Goal: Task Accomplishment & Management: Manage account settings

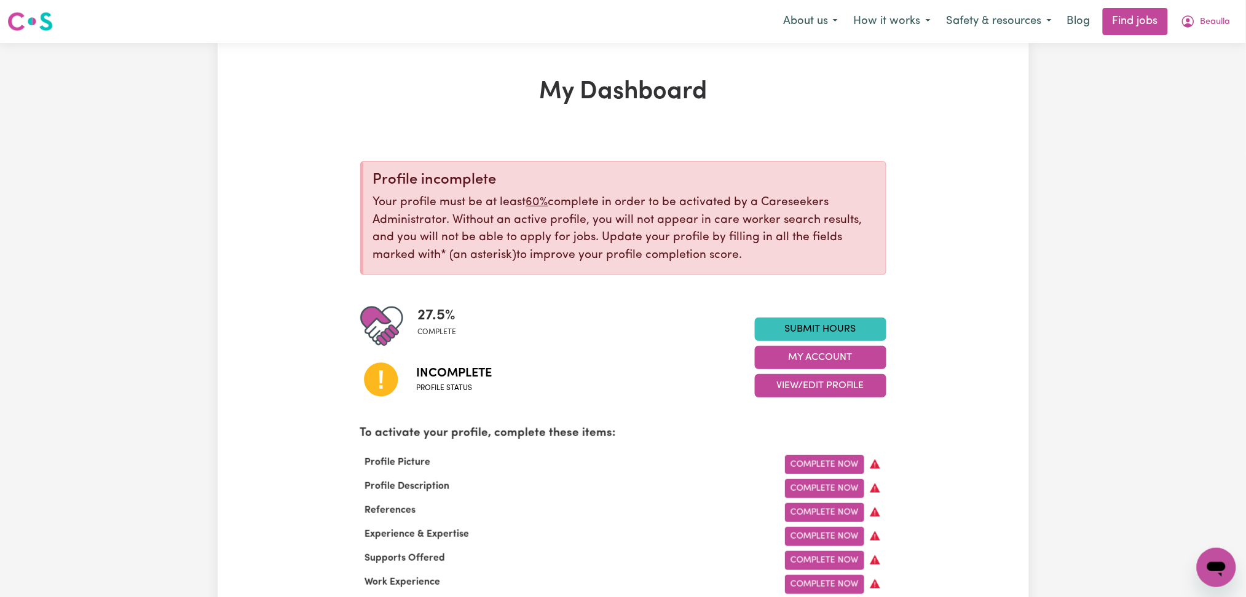
click at [1185, 20] on icon "My Account" at bounding box center [1188, 21] width 15 height 15
click at [1178, 91] on link "Logout" at bounding box center [1189, 93] width 97 height 23
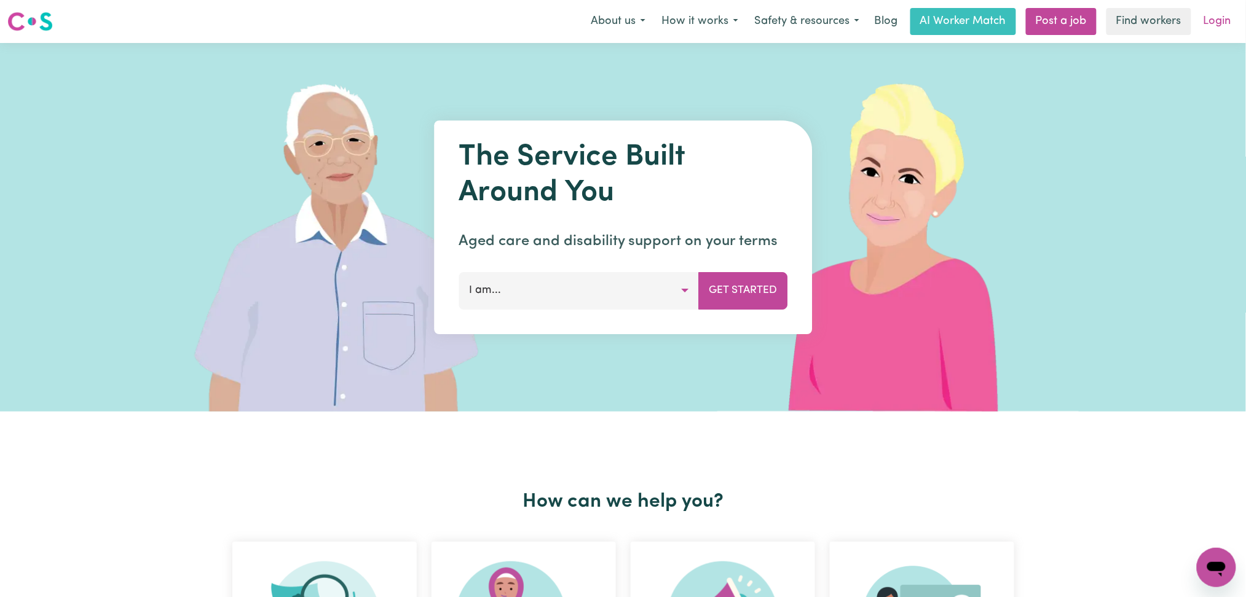
click at [1215, 28] on link "Login" at bounding box center [1217, 21] width 42 height 27
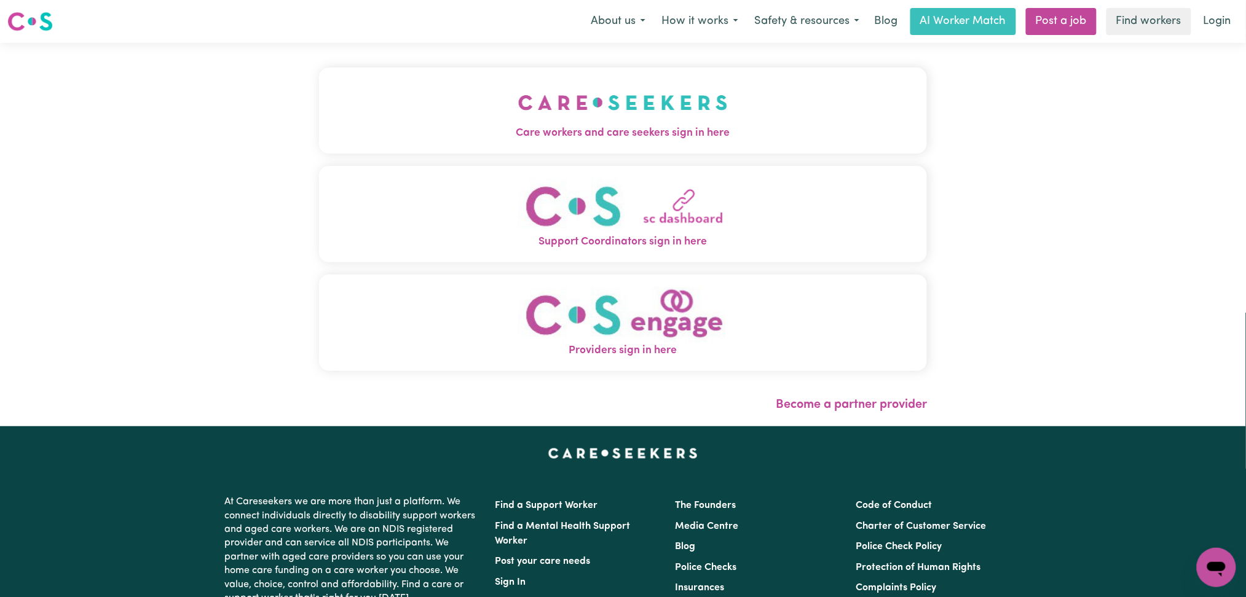
click at [493, 104] on button "Care workers and care seekers sign in here" at bounding box center [623, 111] width 608 height 86
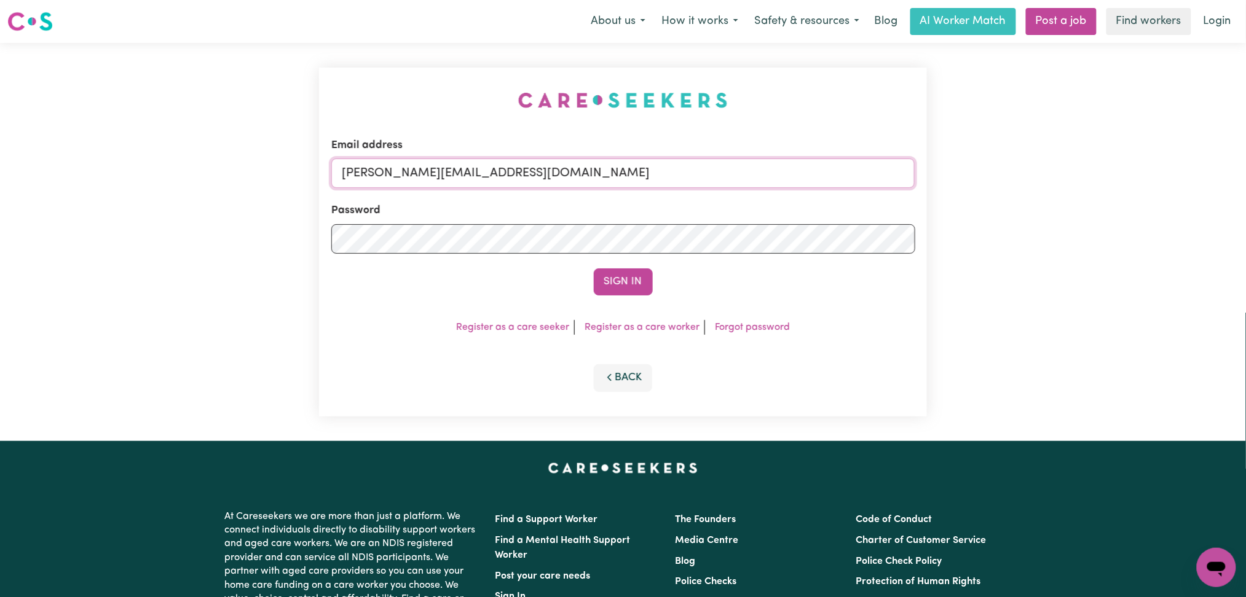
click at [518, 170] on input "[PERSON_NAME][EMAIL_ADDRESS][DOMAIN_NAME]" at bounding box center [623, 174] width 584 height 30
drag, startPoint x: 404, startPoint y: 167, endPoint x: 777, endPoint y: 195, distance: 374.7
click at [777, 195] on form "Email address Superuser~[EMAIL_ADDRESS][DOMAIN_NAME] Password Sign In" at bounding box center [623, 217] width 584 height 158
type input "Superuser~[PERSON_NAME][EMAIL_ADDRESS][DOMAIN_NAME]"
click at [644, 285] on button "Sign In" at bounding box center [623, 282] width 59 height 27
